Goal: Task Accomplishment & Management: Manage account settings

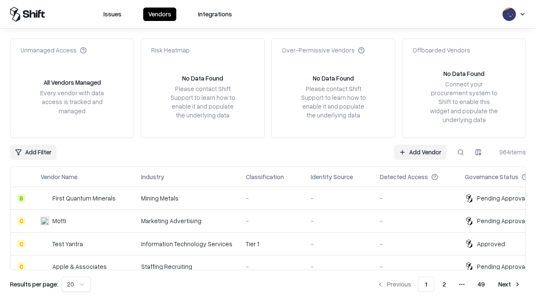
click at [420, 152] on link "Add Vendor" at bounding box center [420, 152] width 52 height 15
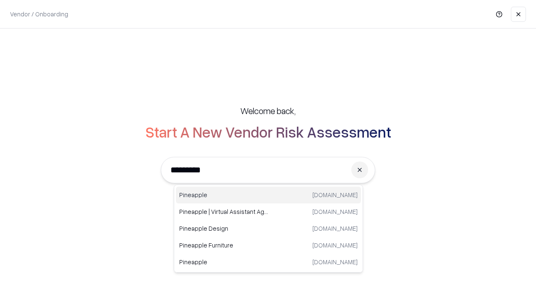
click at [269, 195] on div "Pineapple pineappleenergy.com" at bounding box center [268, 195] width 185 height 17
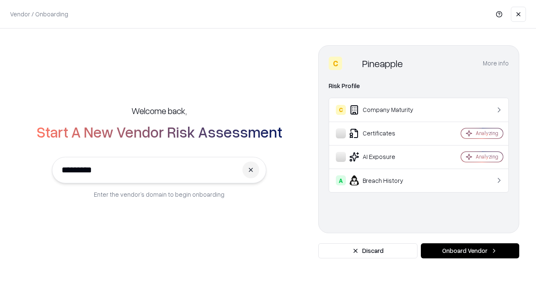
type input "*********"
click at [470, 251] on button "Onboard Vendor" at bounding box center [470, 250] width 98 height 15
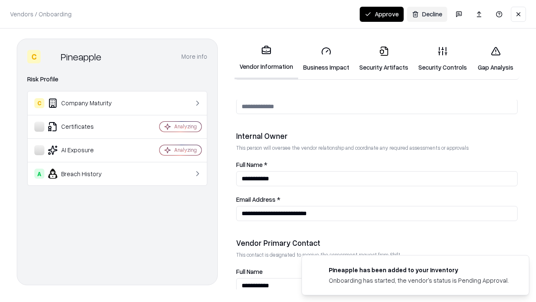
scroll to position [434, 0]
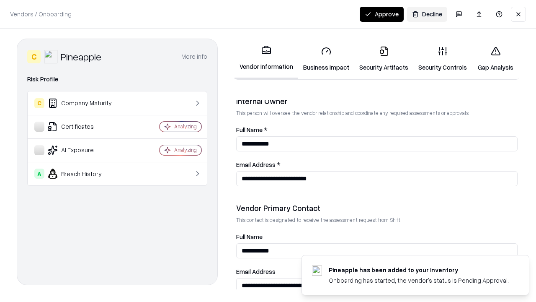
click at [326, 59] on link "Business Impact" at bounding box center [326, 58] width 56 height 39
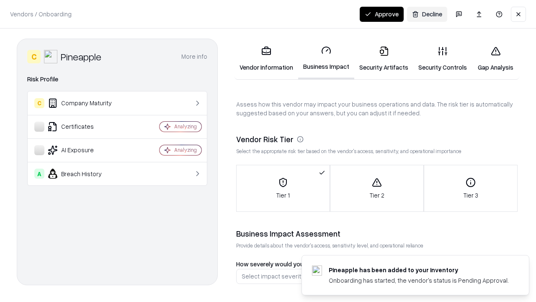
click at [384, 59] on link "Security Artifacts" at bounding box center [384, 58] width 59 height 39
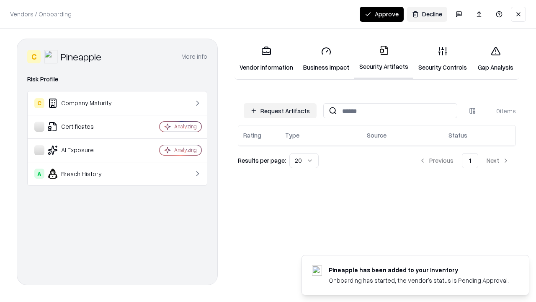
click at [280, 111] on button "Request Artifacts" at bounding box center [280, 110] width 73 height 15
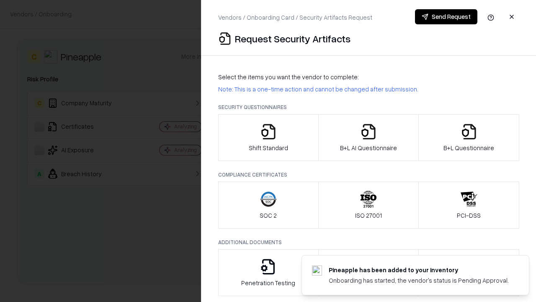
click at [268, 137] on icon "button" at bounding box center [268, 131] width 17 height 17
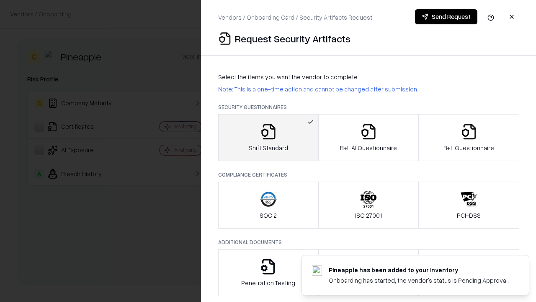
click at [446, 17] on button "Send Request" at bounding box center [446, 16] width 62 height 15
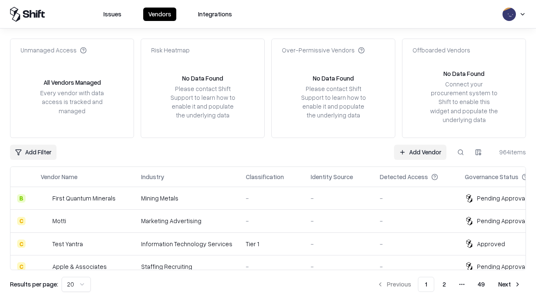
click at [461, 152] on button at bounding box center [460, 152] width 15 height 15
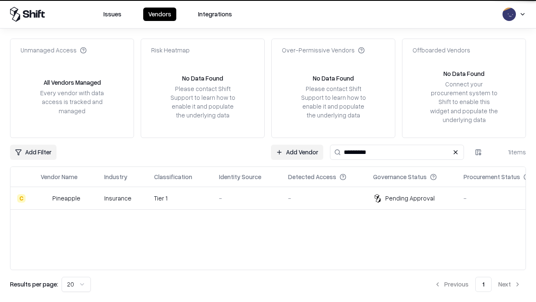
type input "*********"
click at [273, 198] on div "-" at bounding box center [247, 198] width 56 height 9
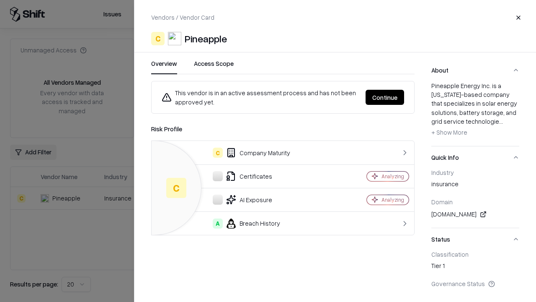
click at [385, 97] on button "Continue" at bounding box center [385, 97] width 39 height 15
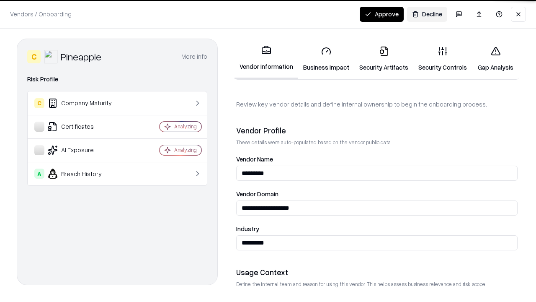
click at [384, 59] on link "Security Artifacts" at bounding box center [384, 58] width 59 height 39
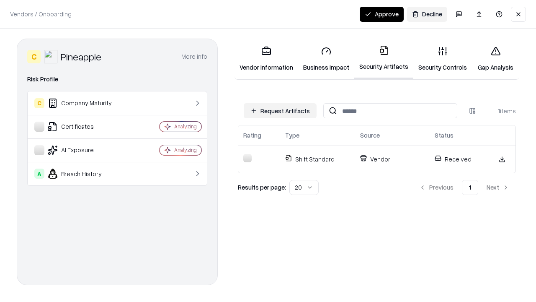
click at [443, 59] on link "Security Controls" at bounding box center [443, 58] width 59 height 39
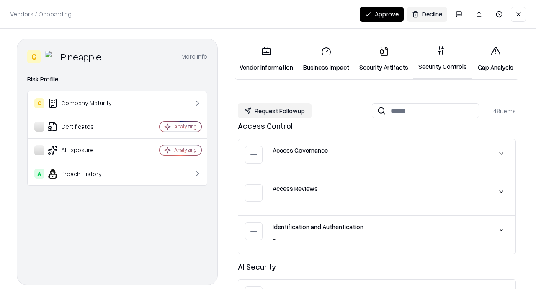
click at [275, 111] on button "Request Followup" at bounding box center [275, 110] width 74 height 15
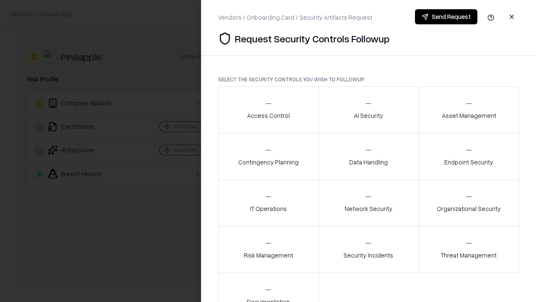
click at [268, 110] on div "Access Control" at bounding box center [268, 109] width 43 height 21
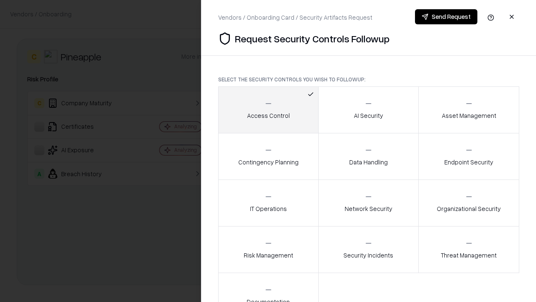
click at [446, 17] on button "Send Request" at bounding box center [446, 16] width 62 height 15
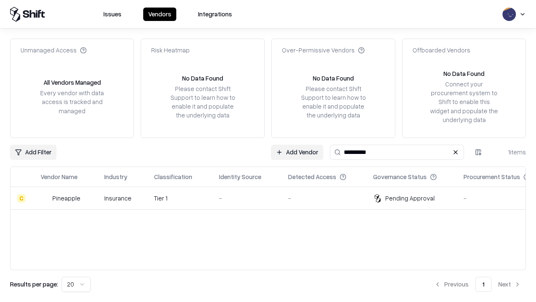
type input "*********"
click at [273, 198] on div "-" at bounding box center [247, 198] width 56 height 9
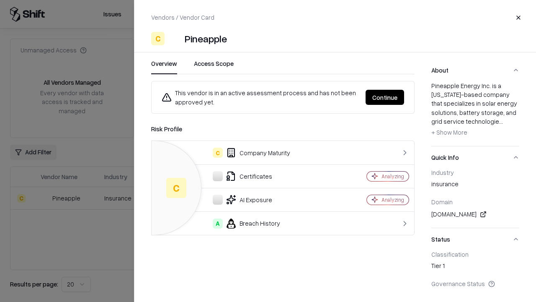
click at [385, 97] on button "Continue" at bounding box center [385, 97] width 39 height 15
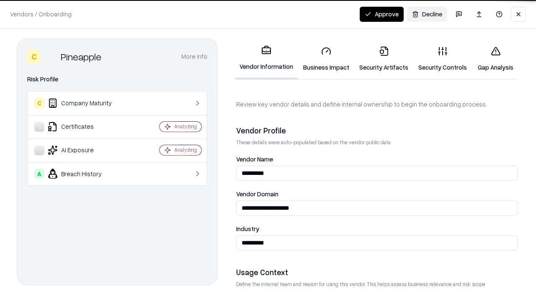
click at [382, 14] on button "Approve" at bounding box center [382, 14] width 44 height 15
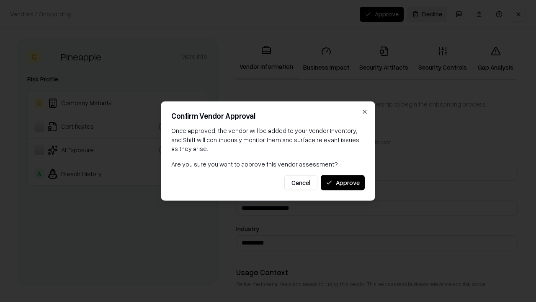
click at [343, 182] on button "Approve" at bounding box center [343, 182] width 44 height 15
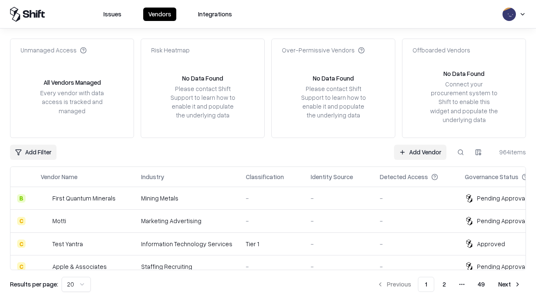
type input "*********"
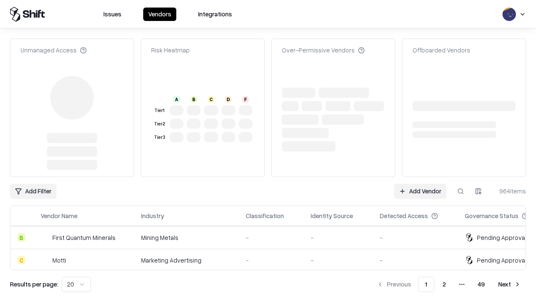
click at [420, 184] on link "Add Vendor" at bounding box center [420, 191] width 52 height 15
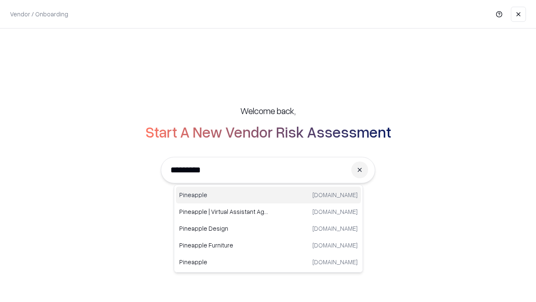
click at [269, 195] on div "Pineapple pineappleenergy.com" at bounding box center [268, 195] width 185 height 17
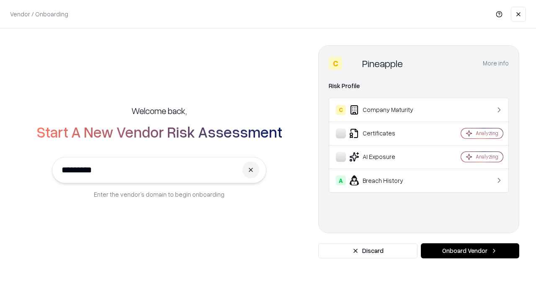
type input "*********"
click at [470, 251] on button "Onboard Vendor" at bounding box center [470, 250] width 98 height 15
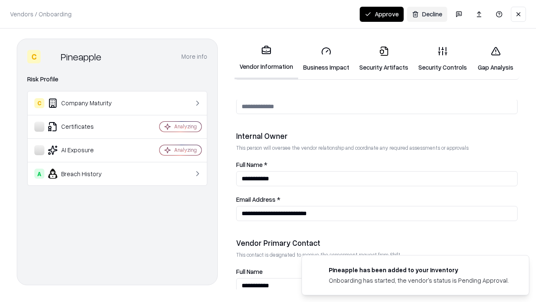
scroll to position [434, 0]
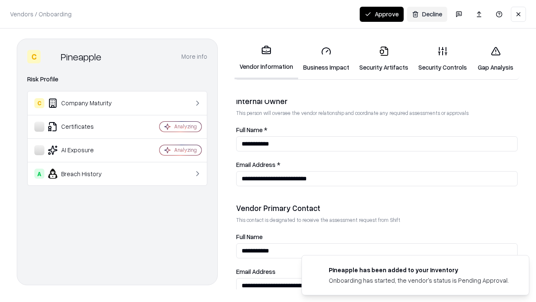
click at [382, 14] on button "Approve" at bounding box center [382, 14] width 44 height 15
